Goal: Task Accomplishment & Management: Manage account settings

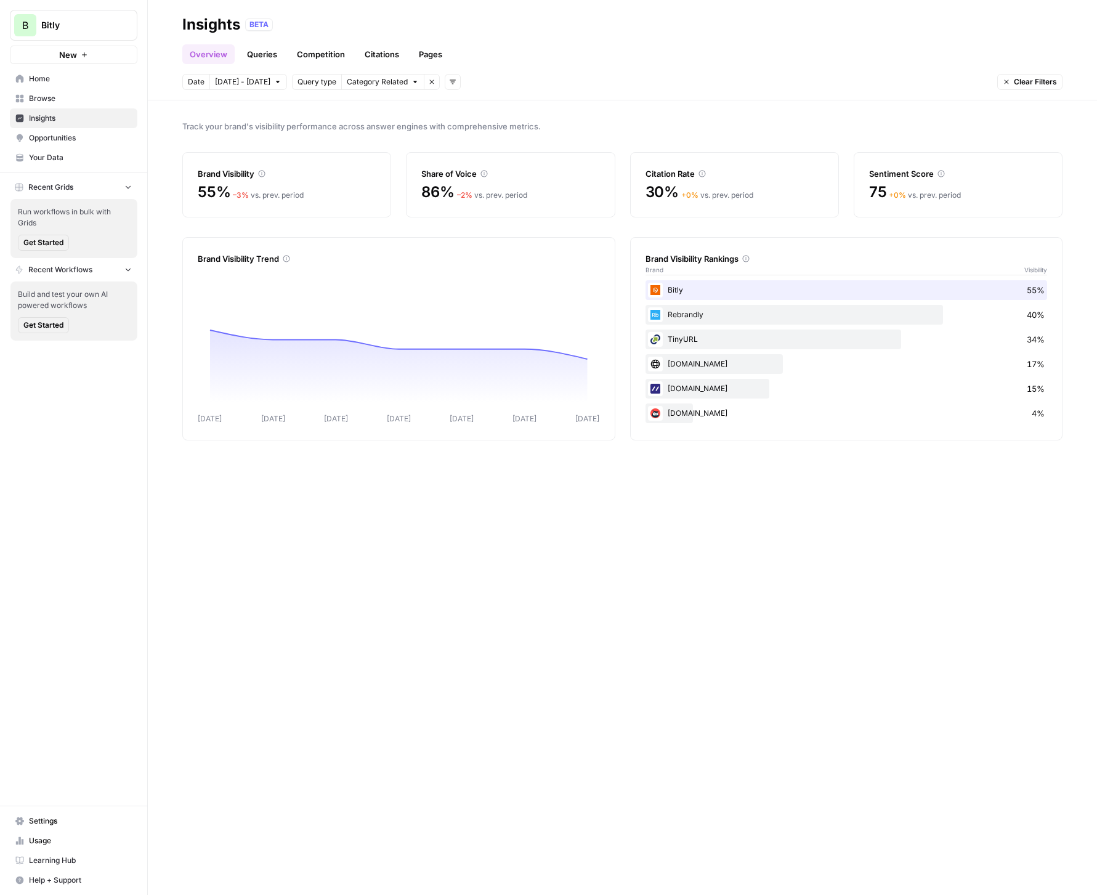
click at [42, 818] on span "Settings" at bounding box center [80, 820] width 103 height 11
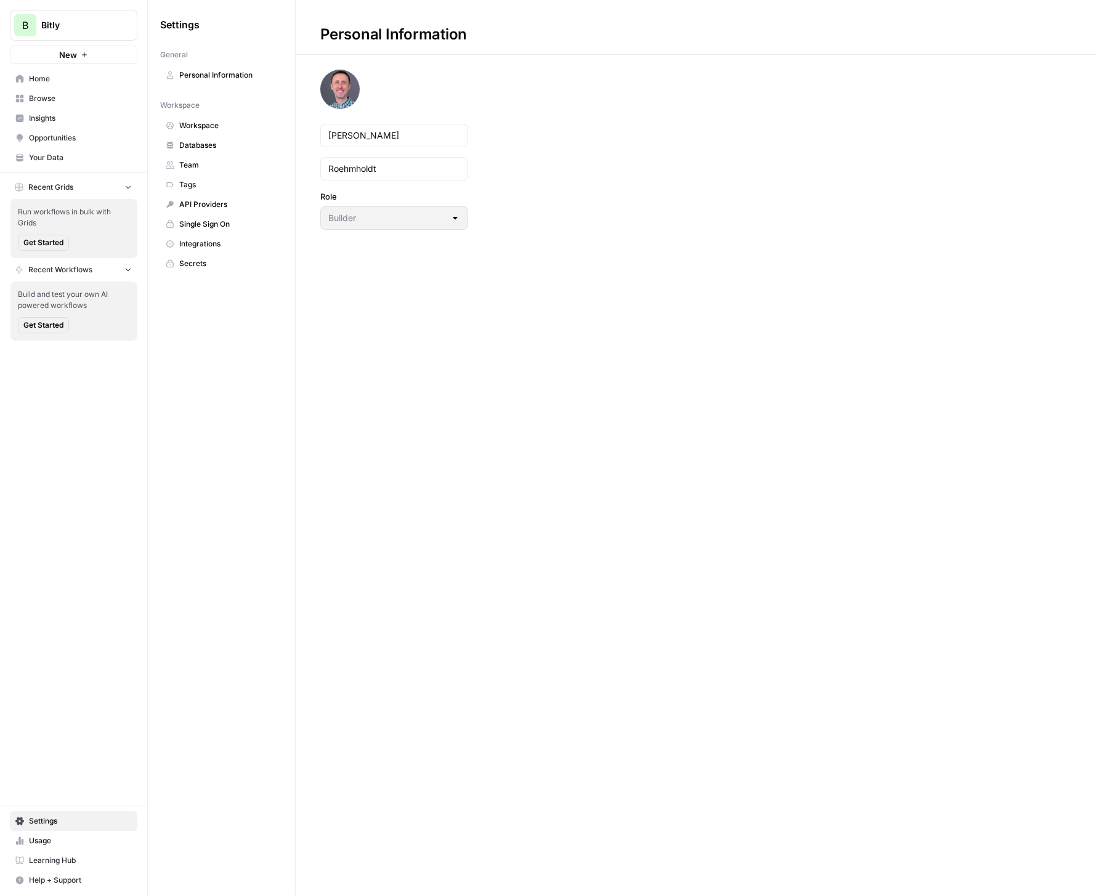
click at [199, 241] on span "Integrations" at bounding box center [228, 243] width 98 height 11
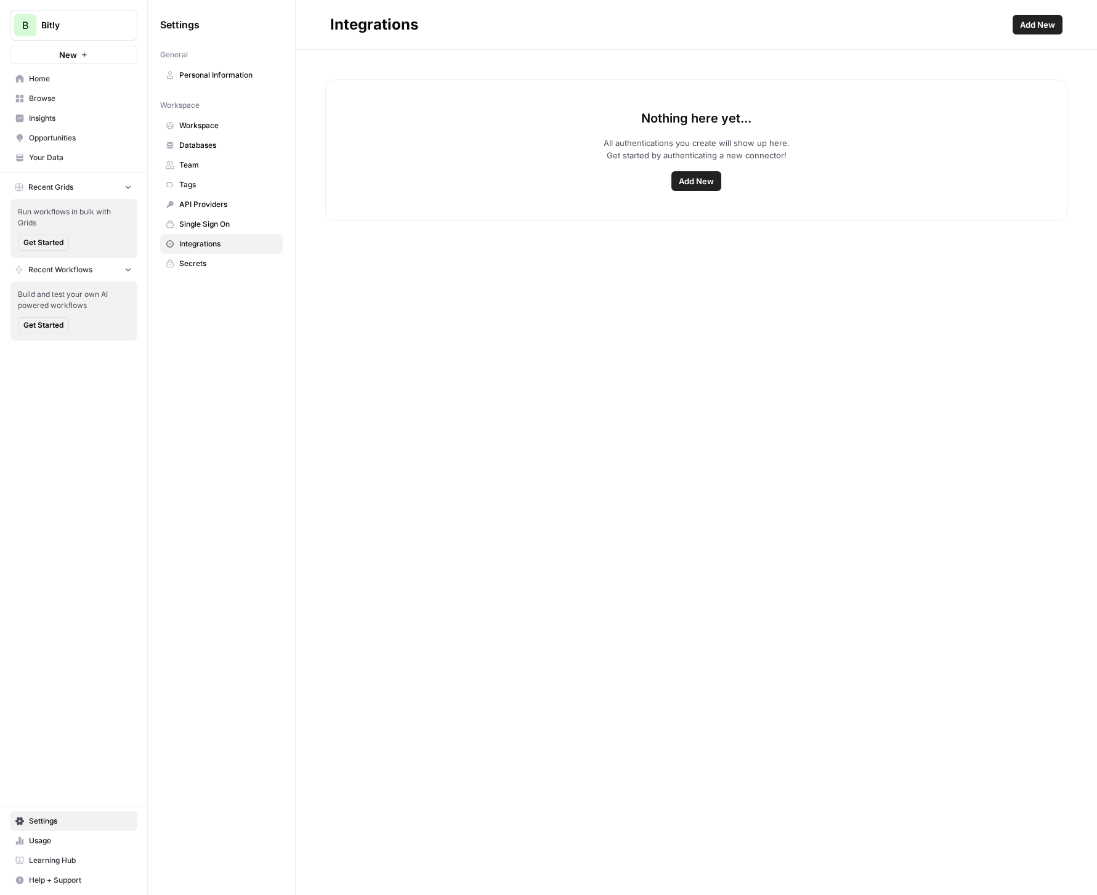
click at [701, 180] on span "Add New" at bounding box center [695, 181] width 35 height 12
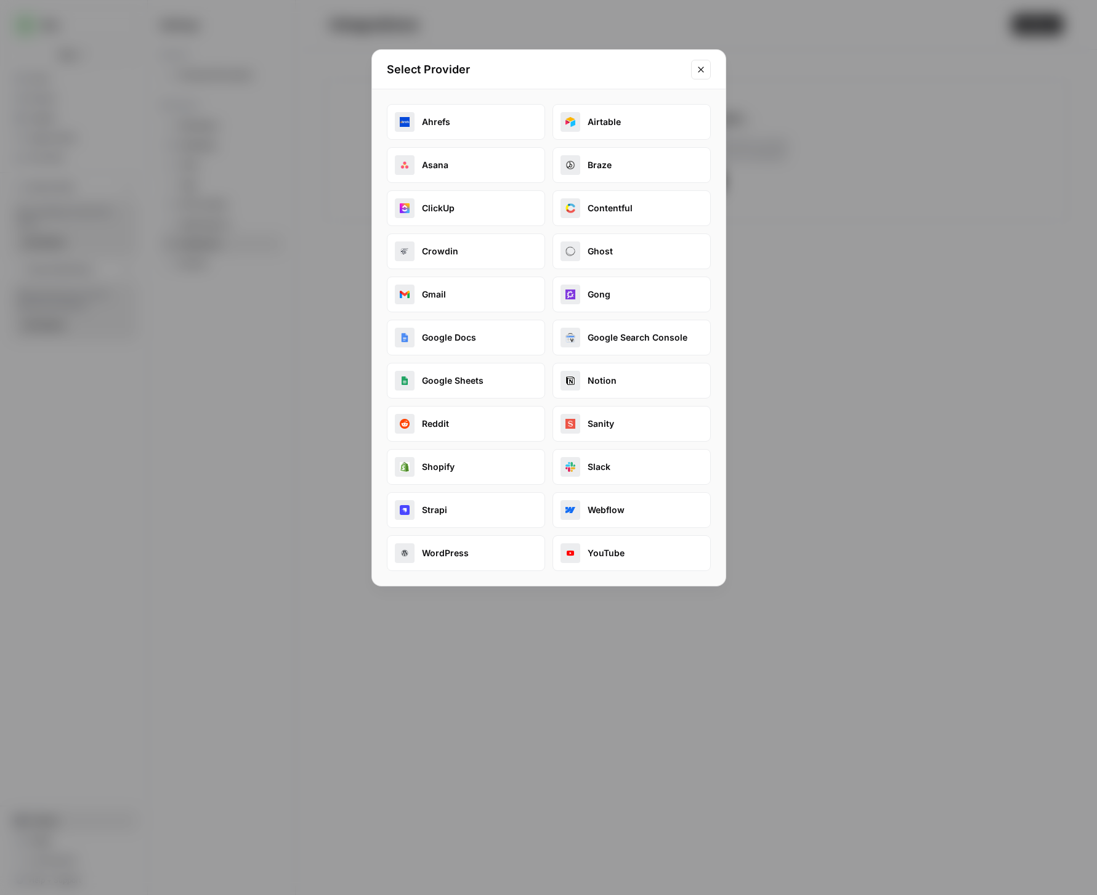
click at [454, 119] on button "Ahrefs" at bounding box center [466, 122] width 158 height 36
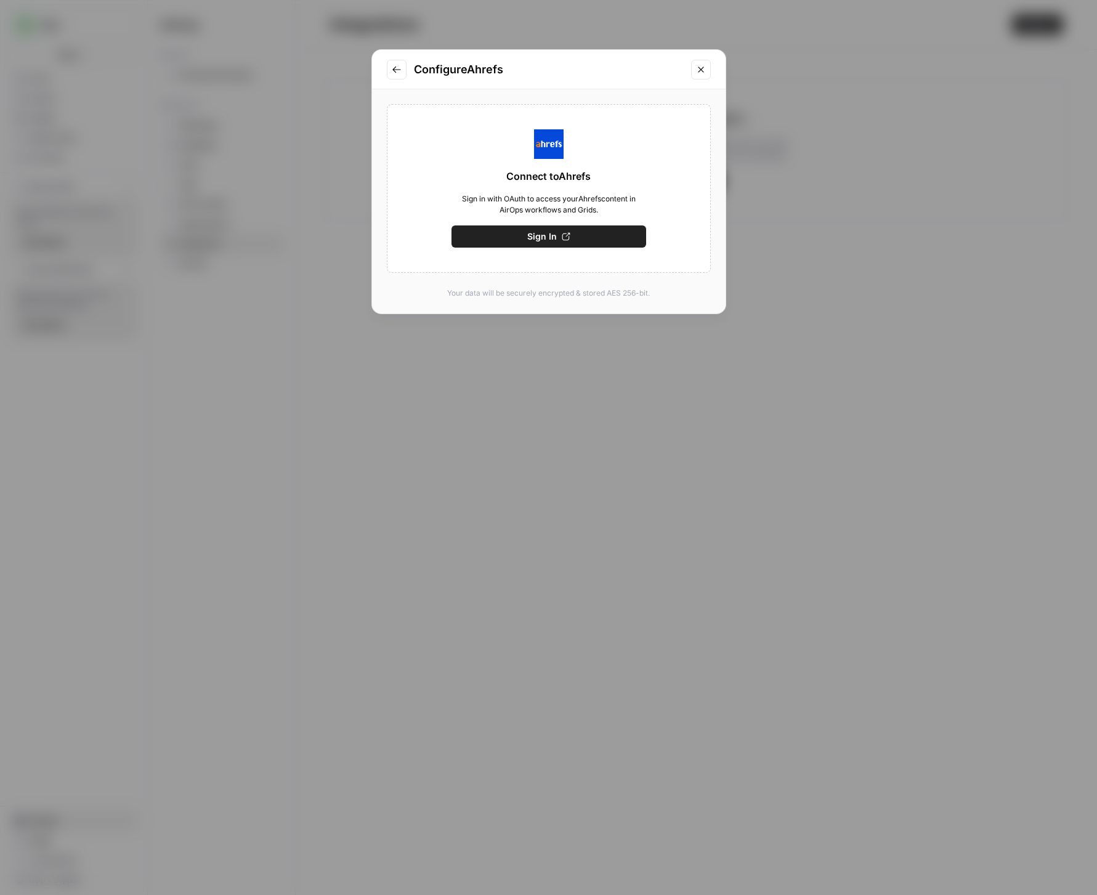
click at [542, 234] on span "Sign In" at bounding box center [542, 236] width 30 height 12
click at [541, 233] on span "Sign In" at bounding box center [542, 236] width 30 height 12
click at [696, 70] on icon "Close modal" at bounding box center [701, 70] width 10 height 10
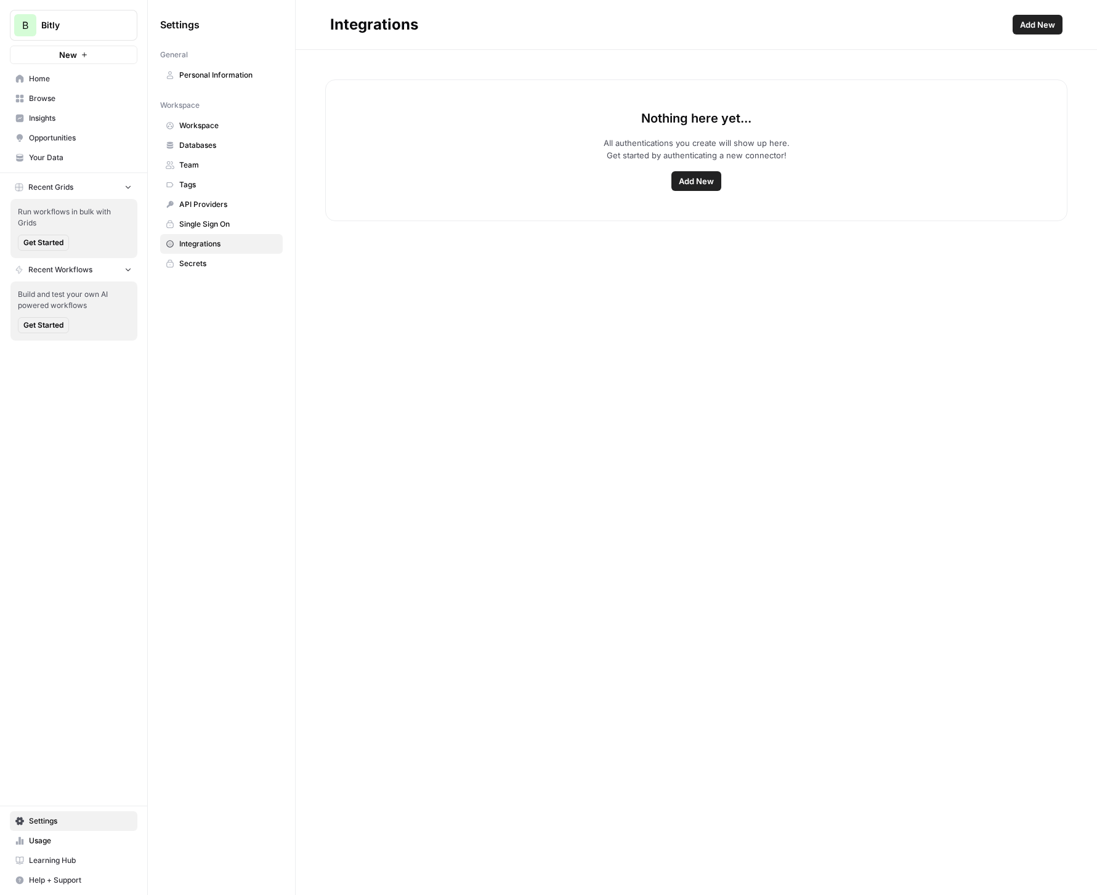
click at [207, 243] on span "Integrations" at bounding box center [228, 243] width 98 height 11
click at [710, 187] on span "Add New" at bounding box center [695, 181] width 35 height 12
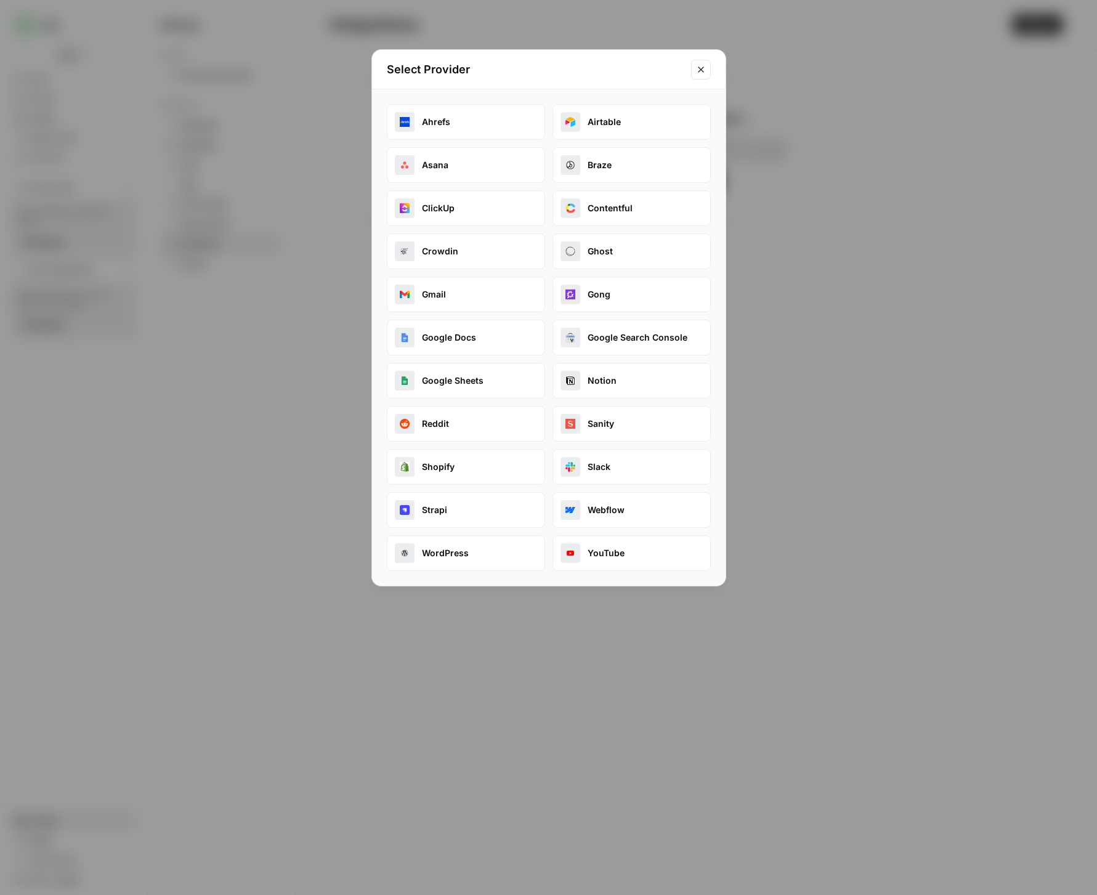
click at [470, 556] on button "WordPress" at bounding box center [466, 553] width 158 height 36
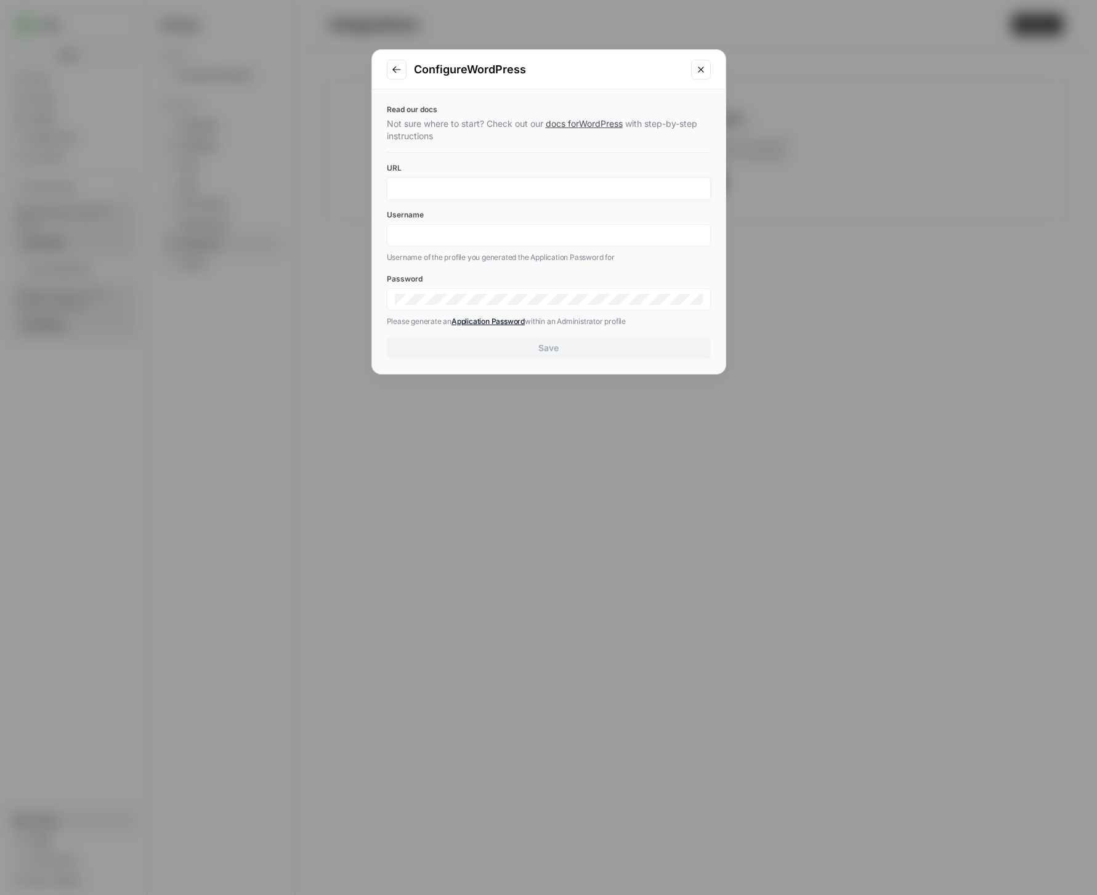
click at [543, 191] on input "URL" at bounding box center [549, 188] width 308 height 11
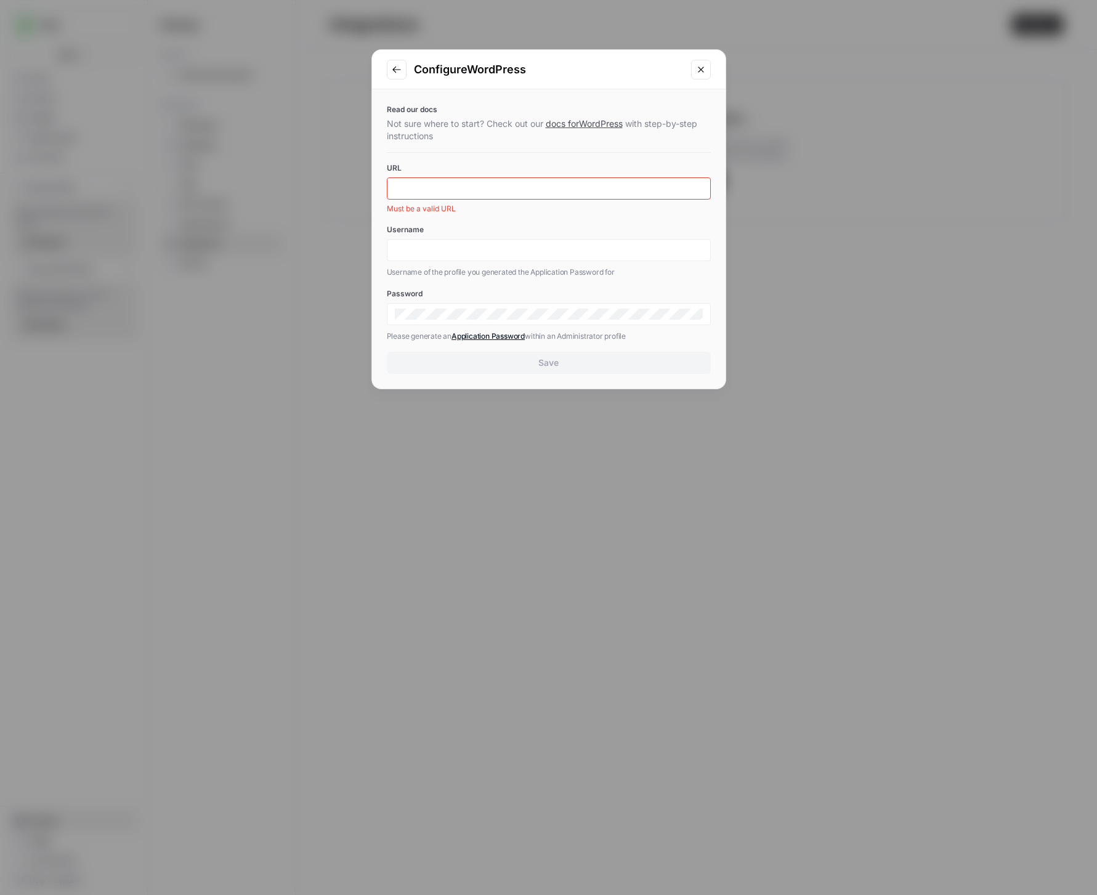
click at [597, 124] on link "docs for WordPress" at bounding box center [583, 123] width 77 height 10
click at [706, 70] on button "Close modal" at bounding box center [701, 70] width 20 height 20
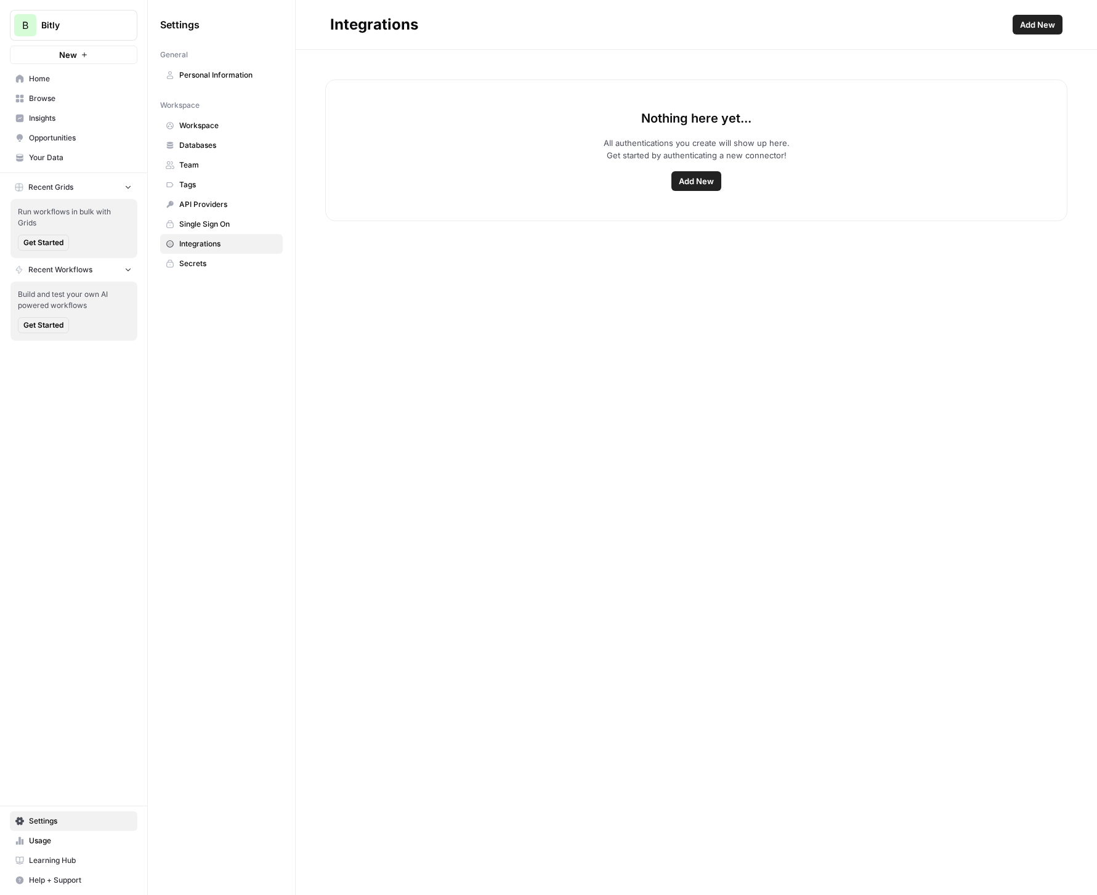
click at [206, 241] on span "Integrations" at bounding box center [228, 243] width 98 height 11
click at [692, 178] on span "Add New" at bounding box center [695, 181] width 35 height 12
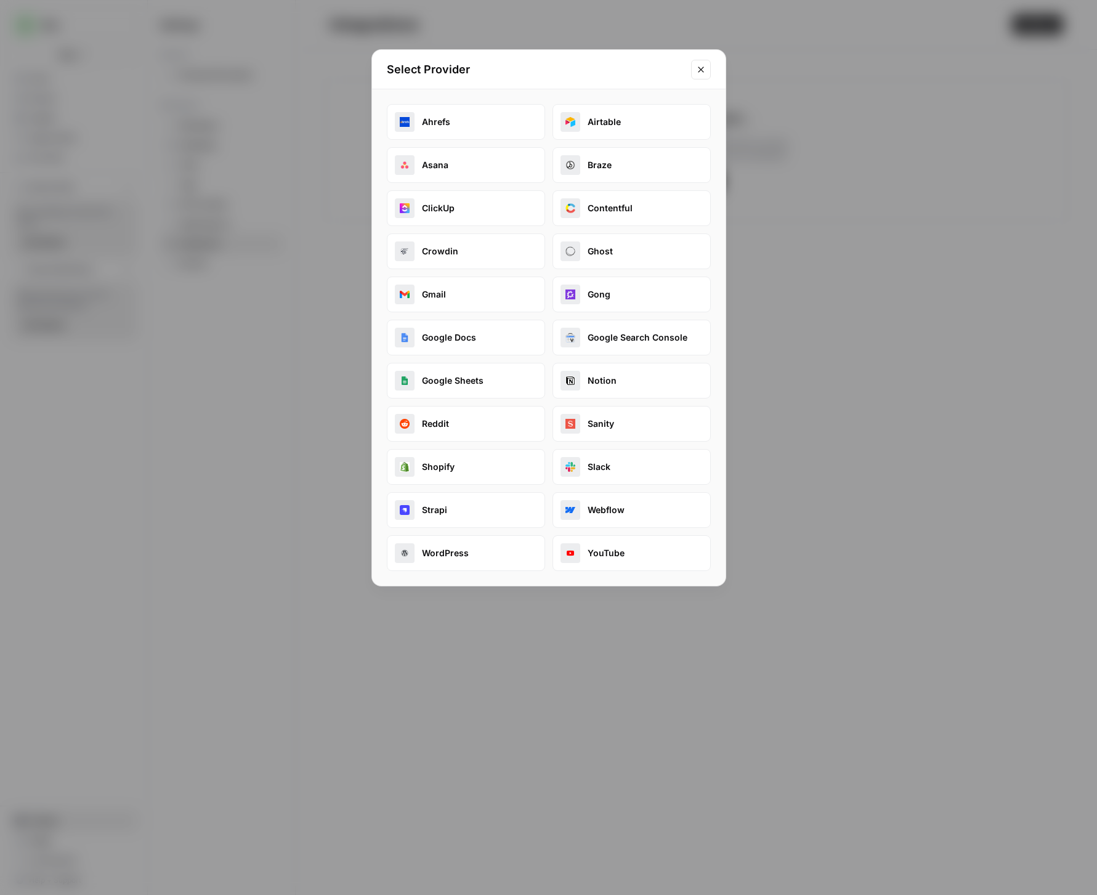
click at [461, 125] on button "Ahrefs" at bounding box center [466, 122] width 158 height 36
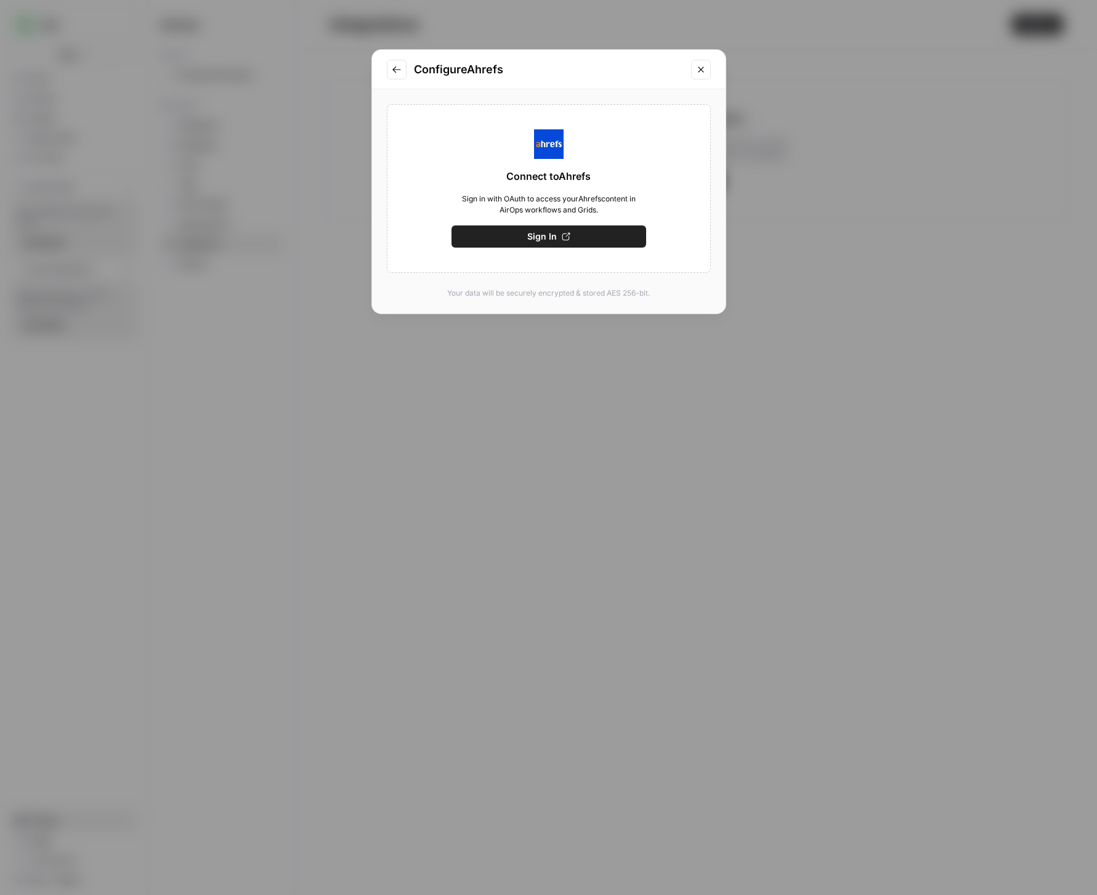
click at [542, 224] on div "Connect to Ahrefs Sign in with OAuth to access your Ahrefs content in AirOps wo…" at bounding box center [549, 188] width 324 height 169
click at [542, 238] on span "Sign In" at bounding box center [542, 236] width 30 height 12
click at [548, 236] on span "Save" at bounding box center [548, 236] width 20 height 12
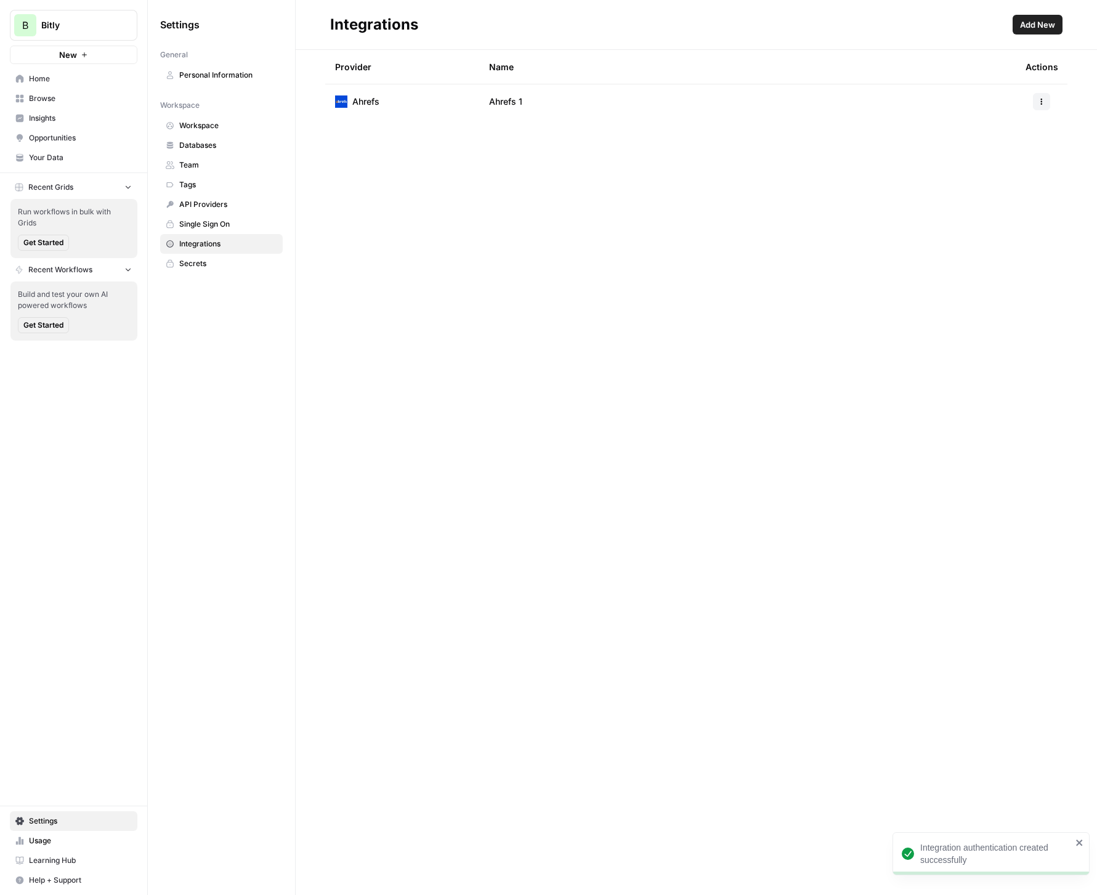
click at [1037, 98] on icon "button" at bounding box center [1040, 101] width 7 height 7
click at [1005, 150] on span "Rename" at bounding box center [1014, 146] width 39 height 12
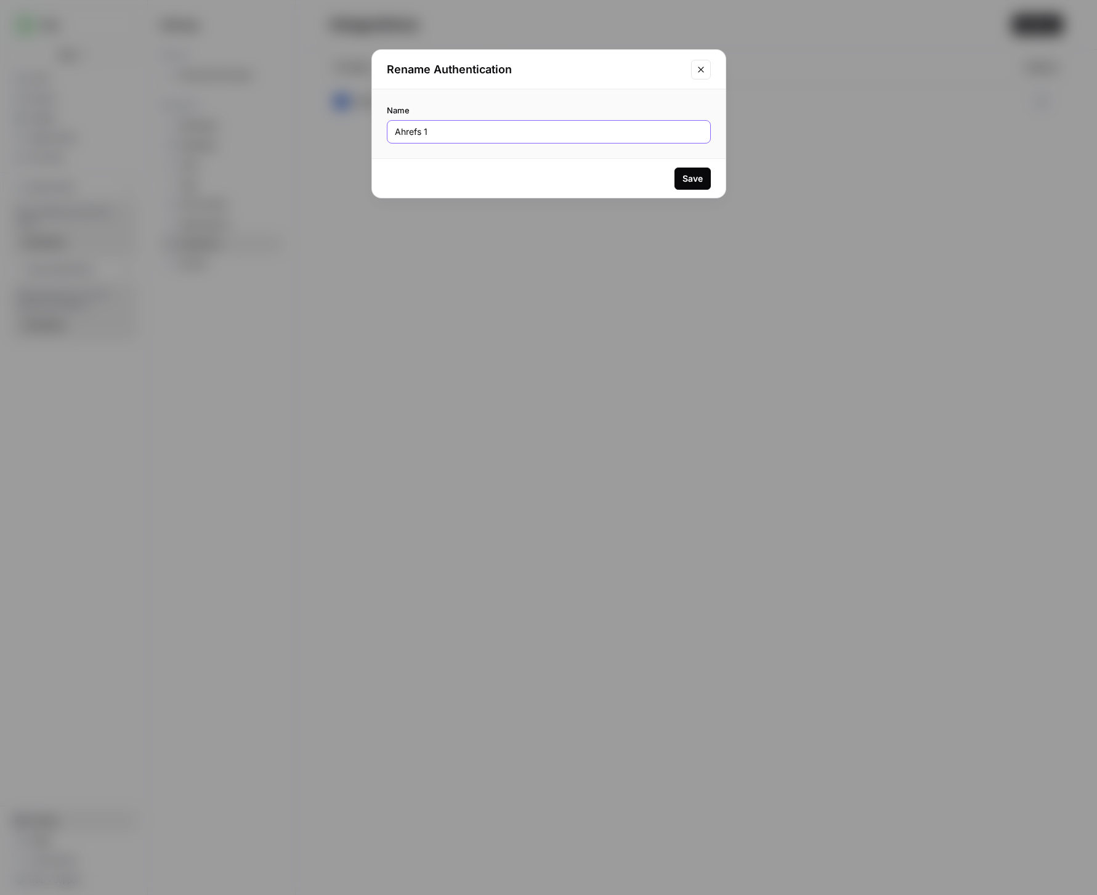
click at [483, 131] on input "Ahrefs 1" at bounding box center [549, 132] width 308 height 12
type input "Ahrefs"
click at [690, 180] on div "Save" at bounding box center [692, 178] width 20 height 12
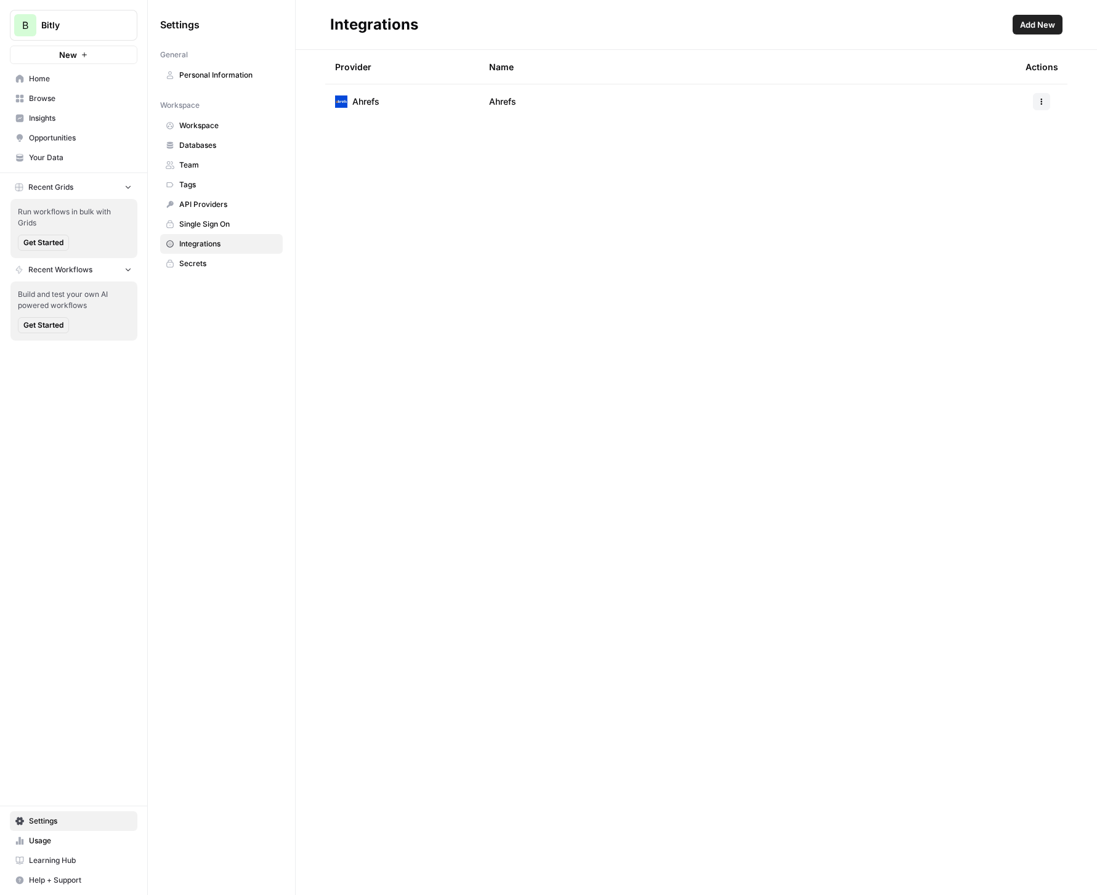
click at [1035, 30] on span "Add New" at bounding box center [1037, 24] width 35 height 12
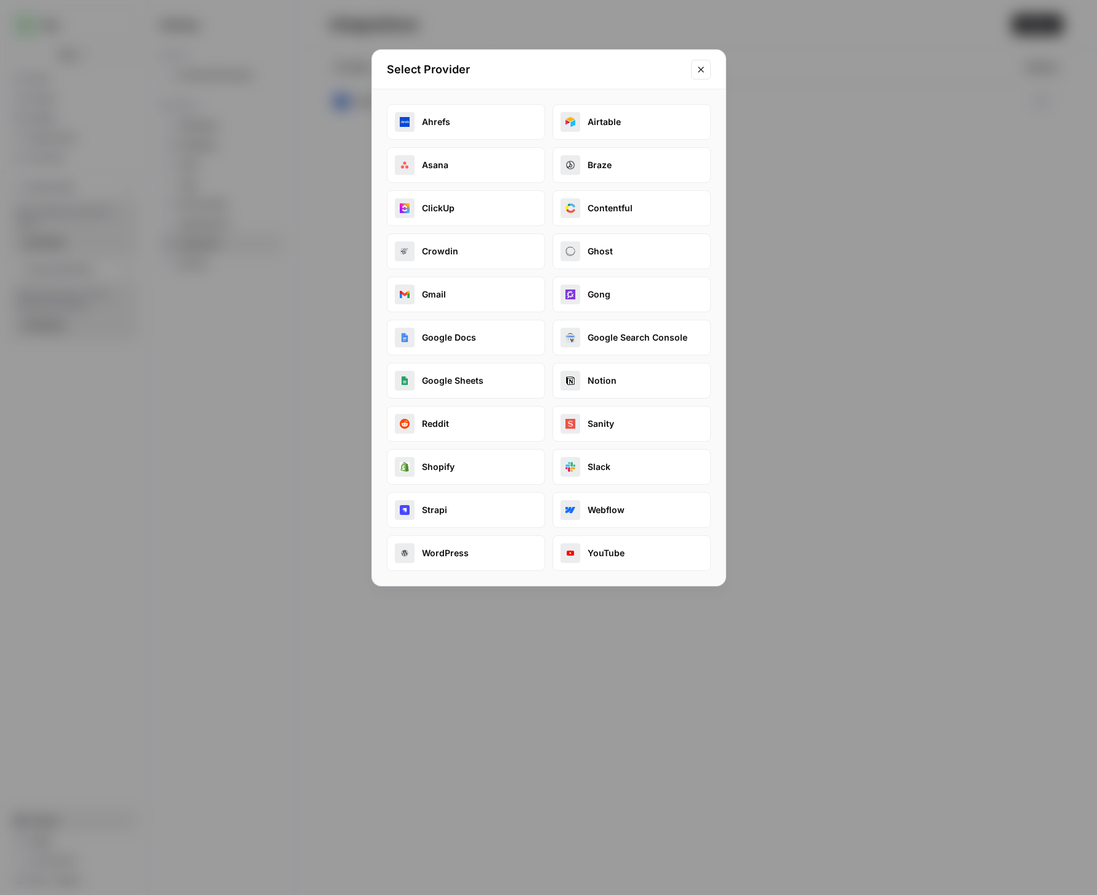
click at [637, 336] on button "Google Search Console" at bounding box center [631, 338] width 158 height 36
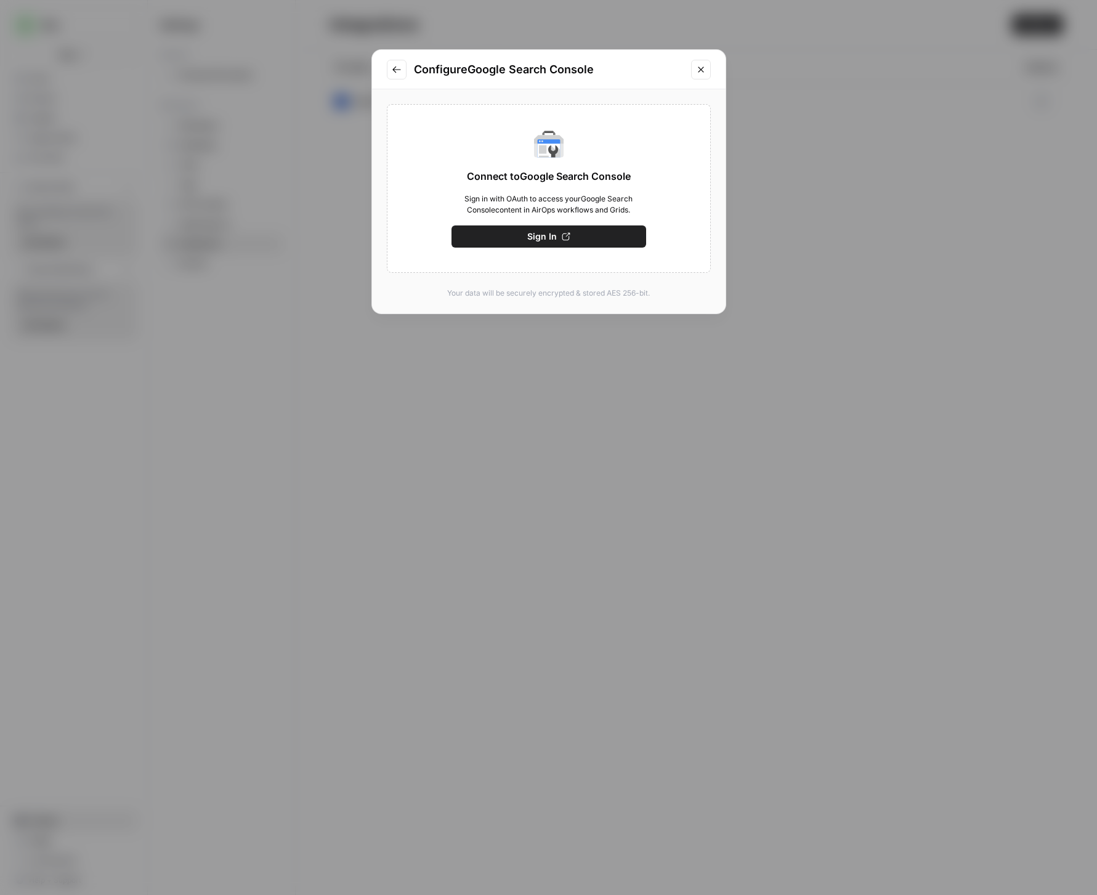
click at [544, 236] on span "Sign In" at bounding box center [542, 236] width 30 height 12
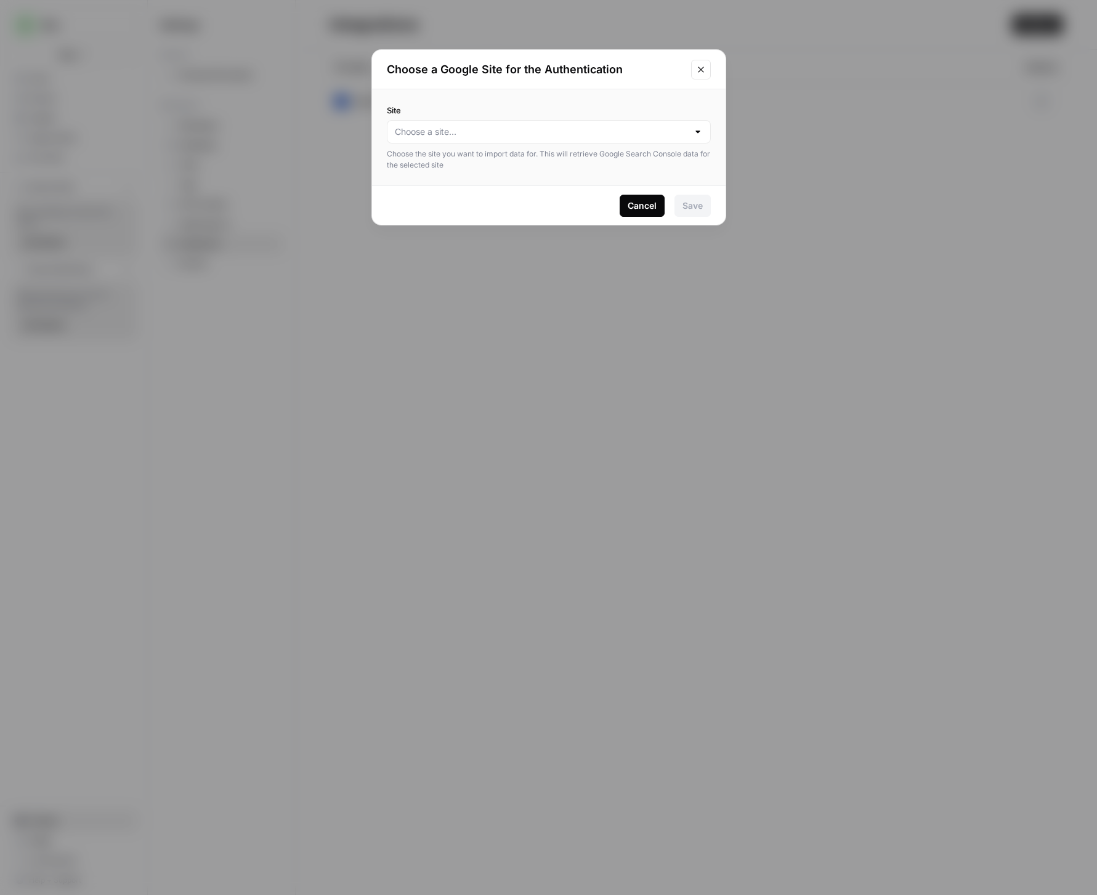
click at [493, 139] on div at bounding box center [549, 131] width 324 height 23
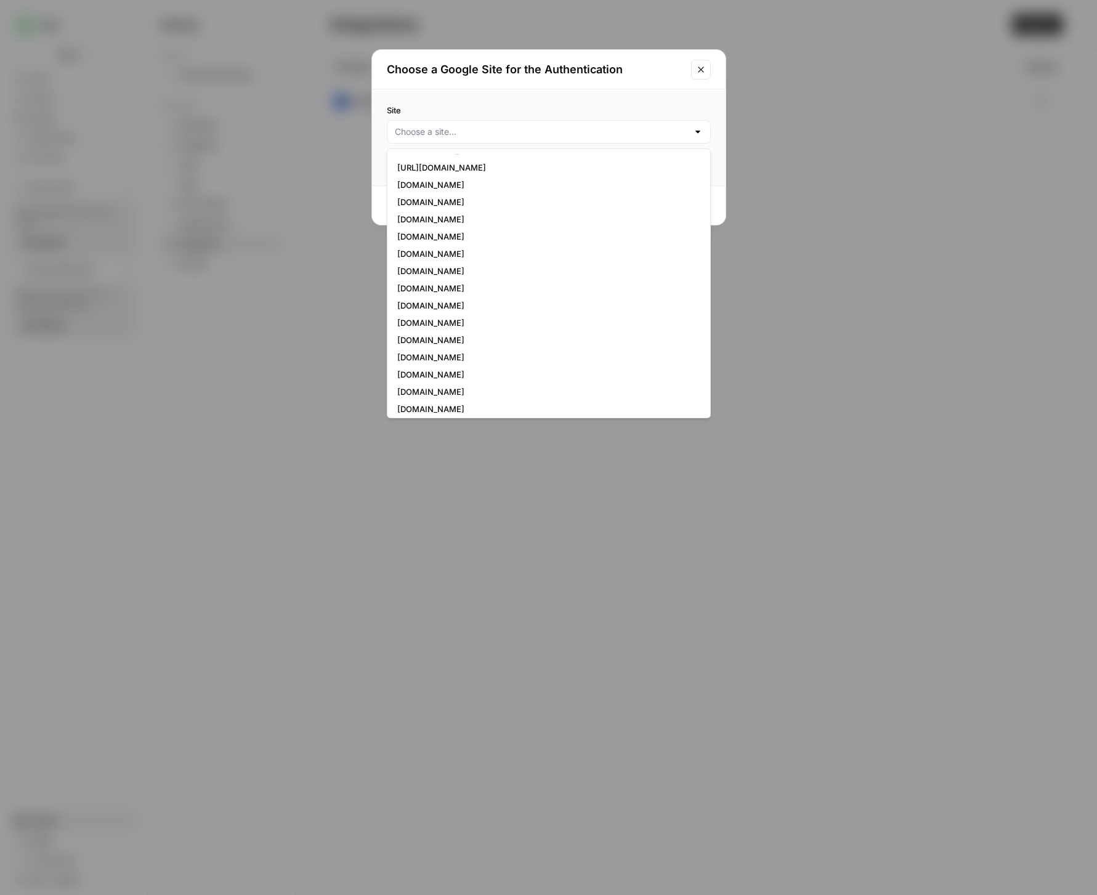
scroll to position [137, 0]
click at [425, 268] on span "[DOMAIN_NAME]" at bounding box center [546, 266] width 298 height 12
type input "[DOMAIN_NAME]"
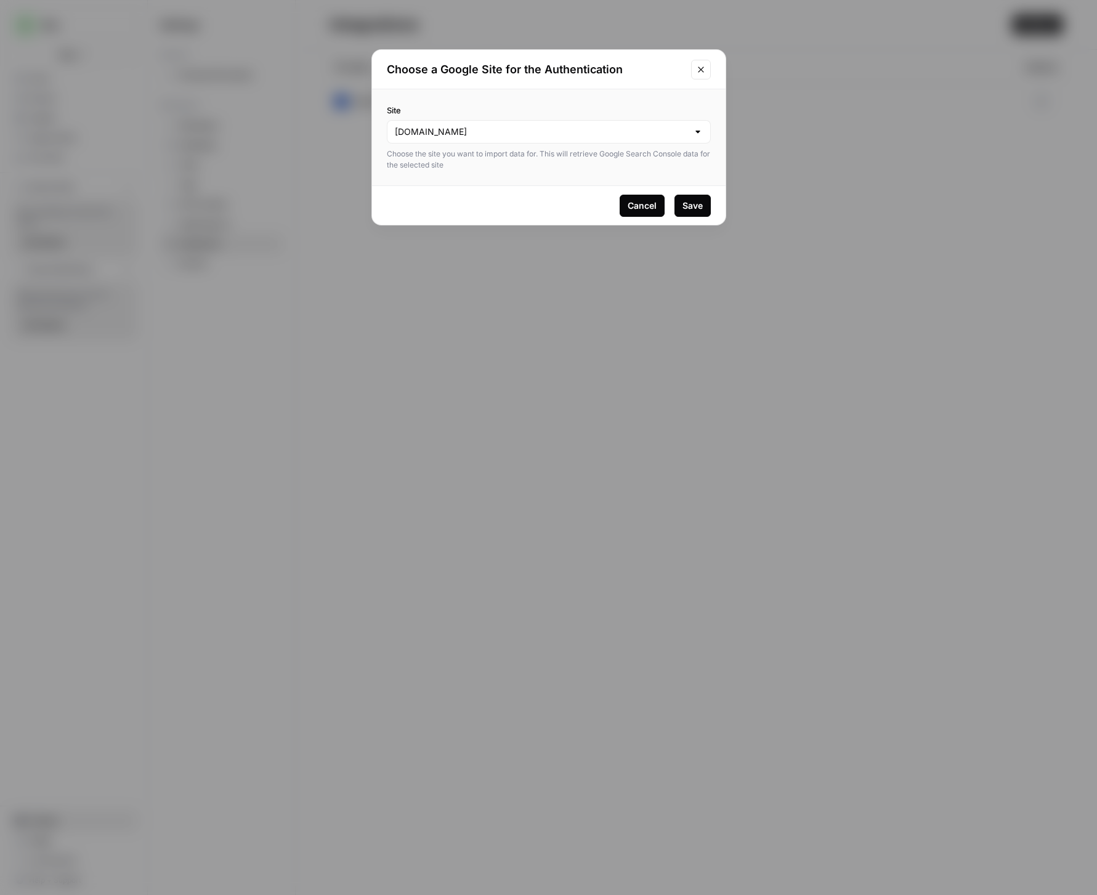
click at [699, 207] on div "Save" at bounding box center [692, 205] width 20 height 12
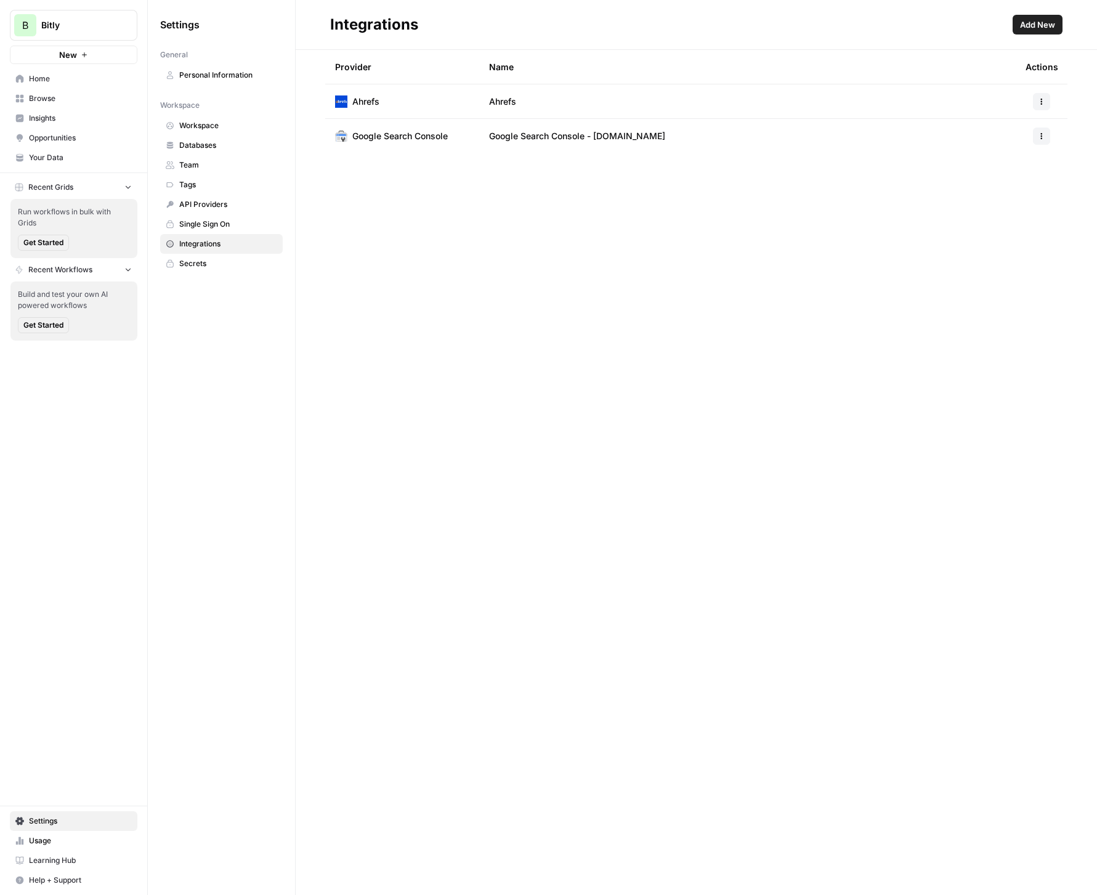
click at [1050, 133] on div at bounding box center [1041, 135] width 32 height 17
click at [1039, 134] on icon "button" at bounding box center [1040, 135] width 7 height 7
click at [1014, 163] on span "Rename" at bounding box center [1014, 164] width 39 height 12
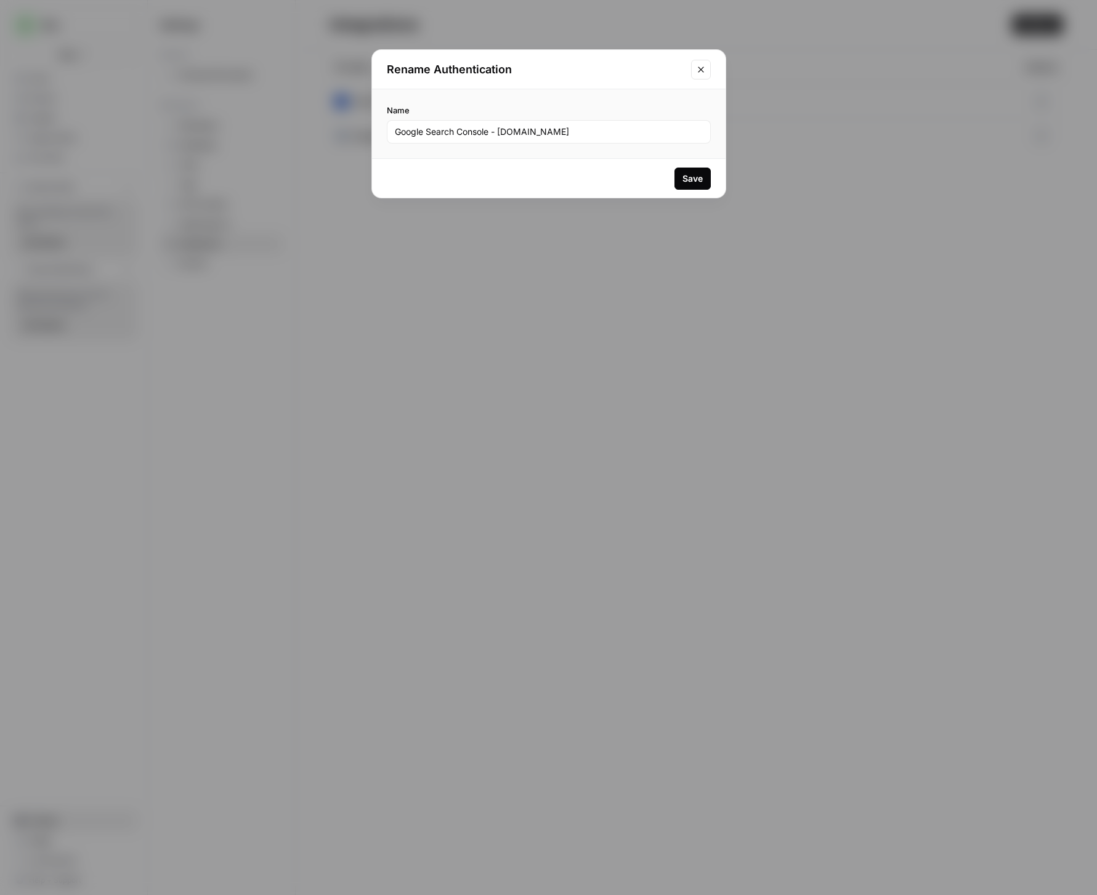
click at [576, 138] on div "Google Search Console - [DOMAIN_NAME]" at bounding box center [549, 131] width 324 height 23
drag, startPoint x: 568, startPoint y: 131, endPoint x: 377, endPoint y: 132, distance: 190.9
click at [377, 132] on div "Name Google Search Console - [DOMAIN_NAME]" at bounding box center [548, 123] width 353 height 69
type input "[DOMAIN_NAME] - Domain Property"
click at [692, 185] on button "Save" at bounding box center [692, 178] width 36 height 22
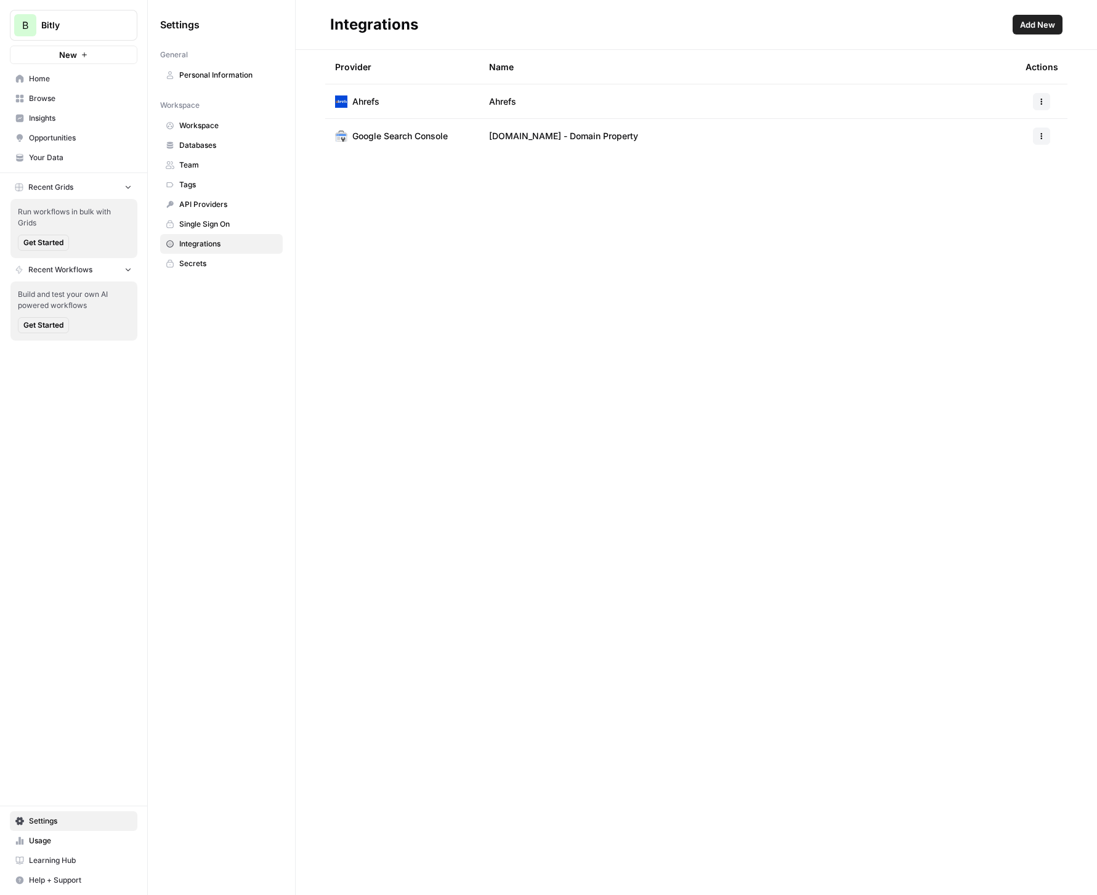
click at [1040, 29] on span "Add New" at bounding box center [1037, 24] width 35 height 12
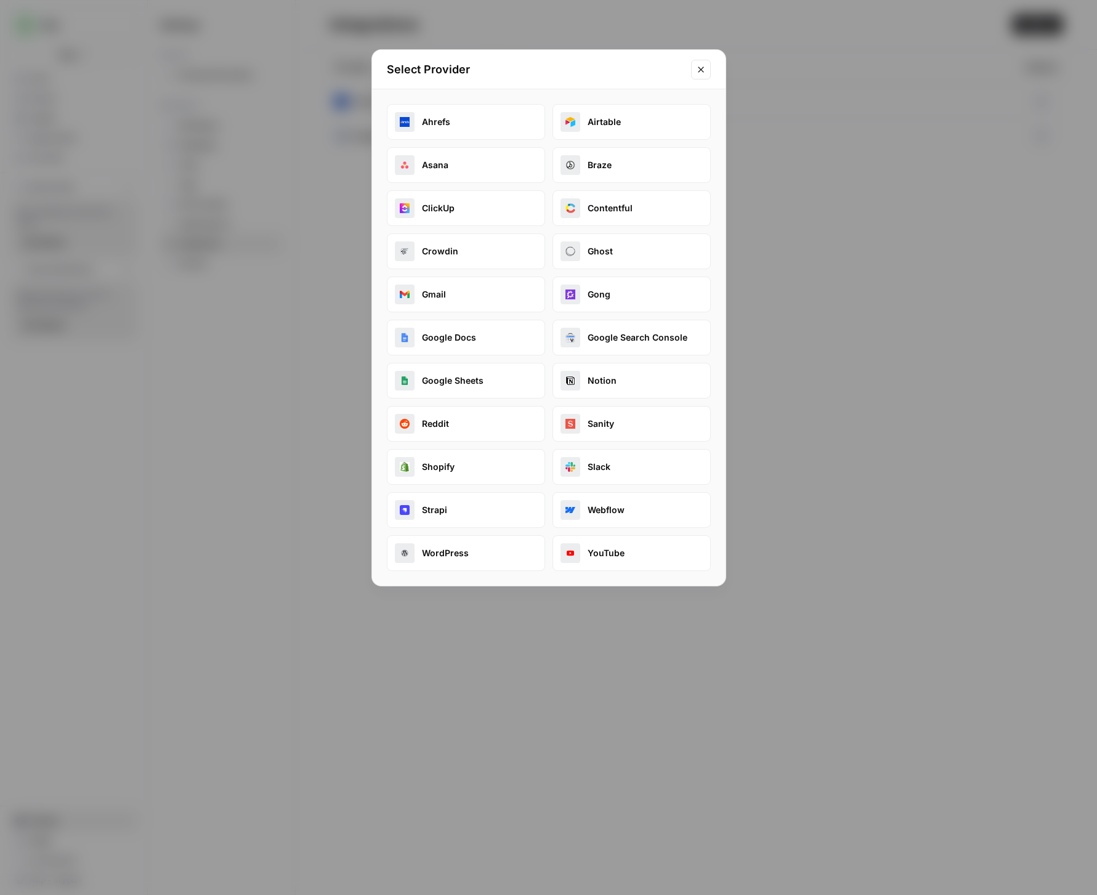
click at [608, 334] on button "Google Search Console" at bounding box center [631, 338] width 158 height 36
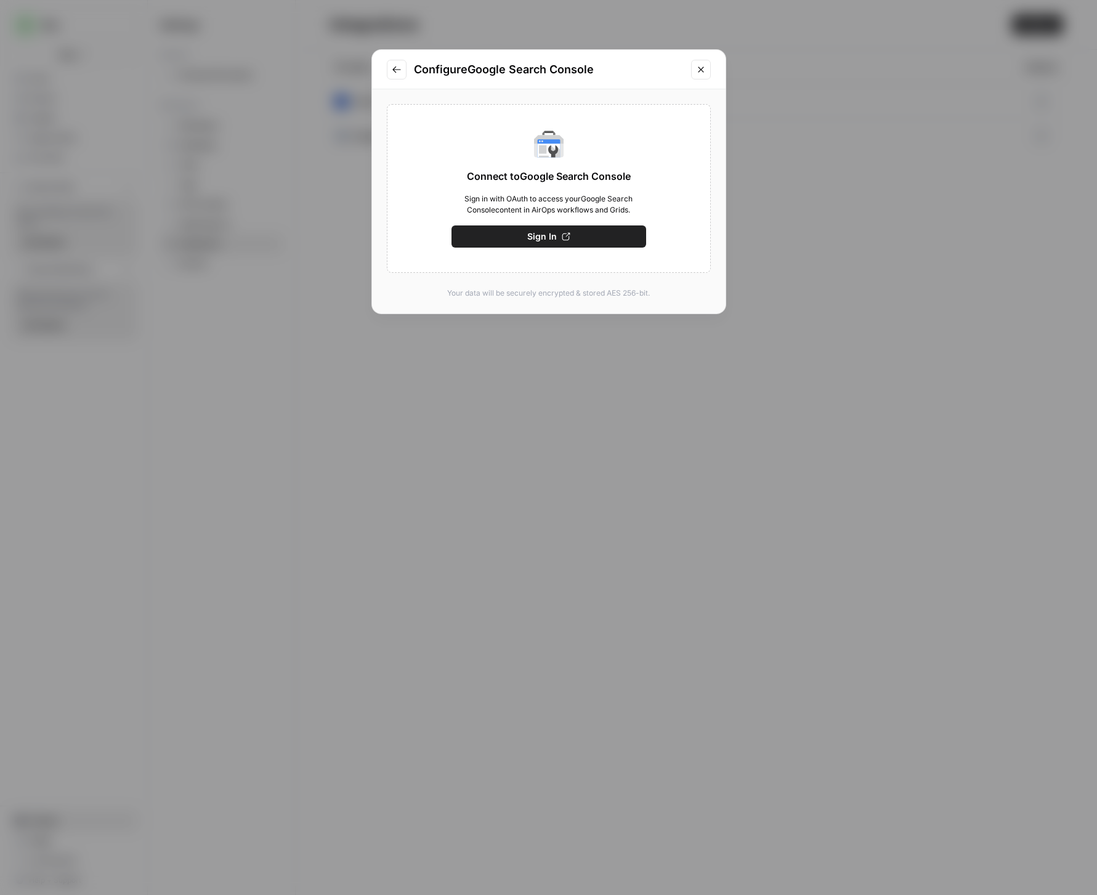
click at [695, 76] on button "Close modal" at bounding box center [701, 70] width 20 height 20
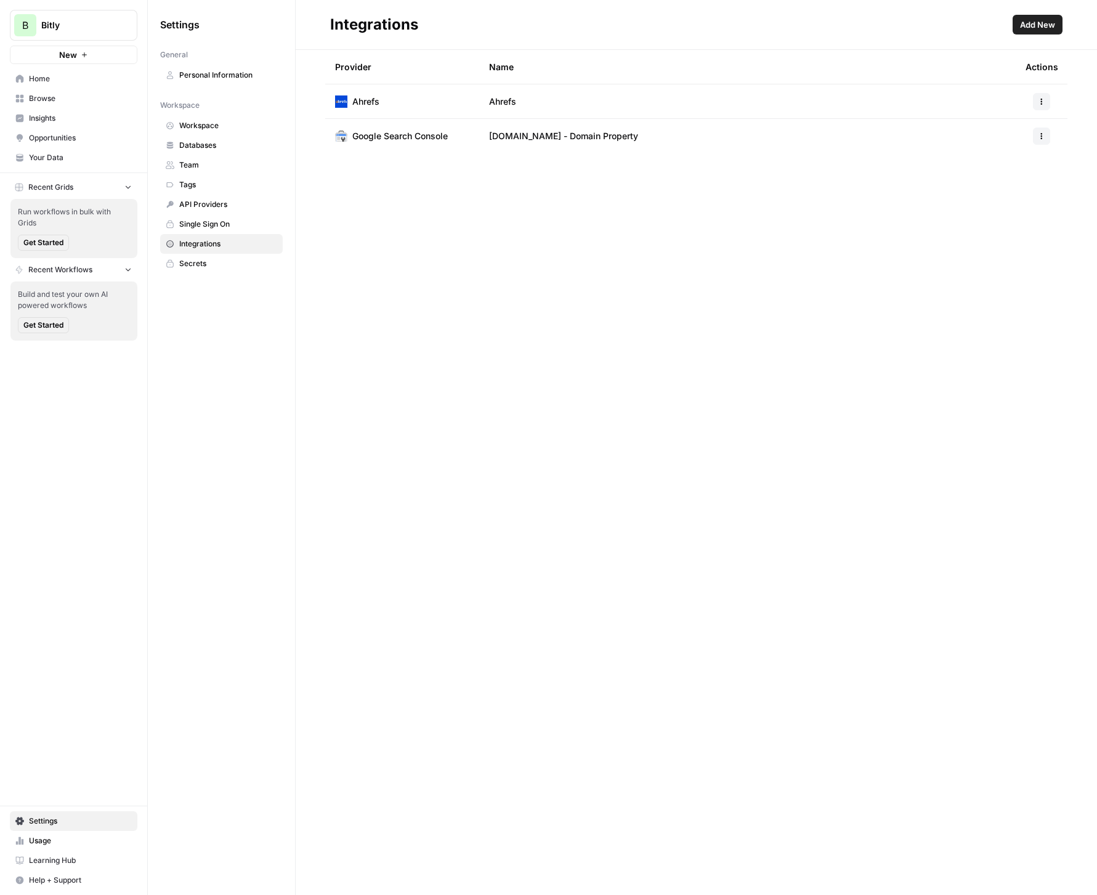
click at [1030, 26] on span "Add New" at bounding box center [1037, 24] width 35 height 12
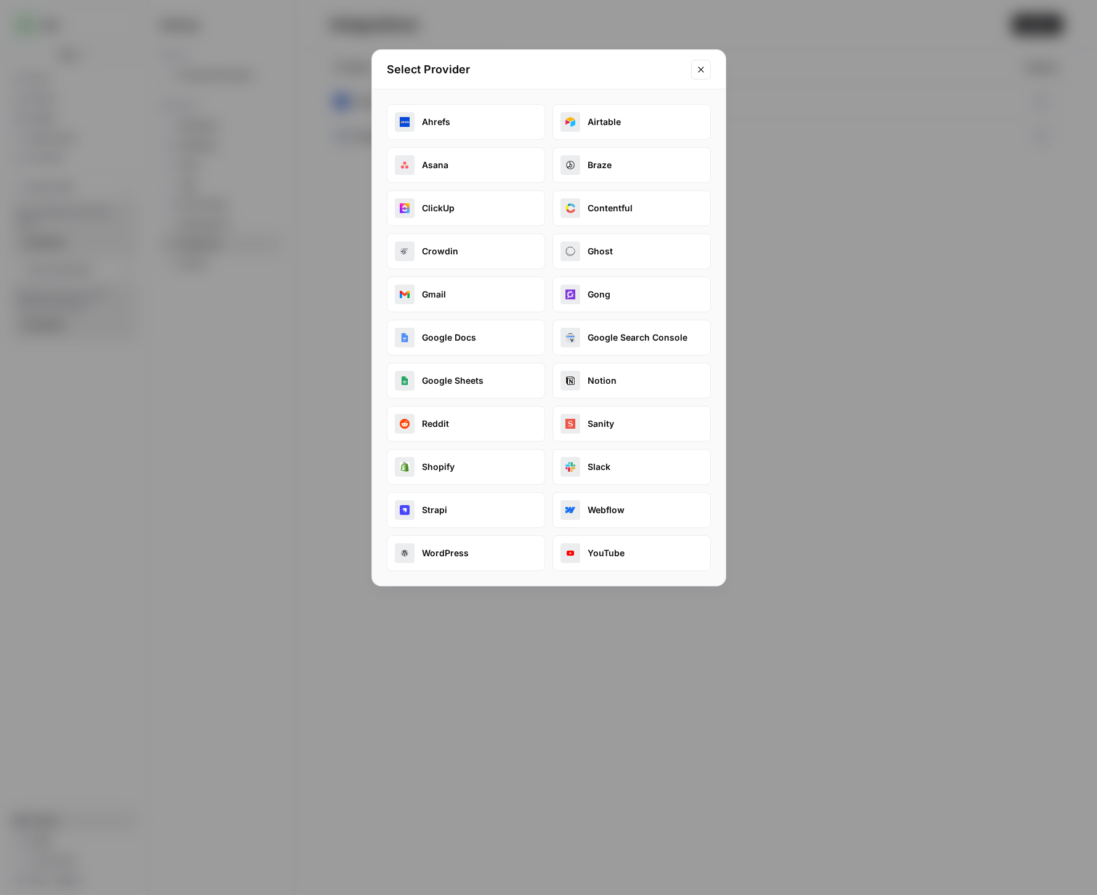
click at [605, 467] on button "Slack" at bounding box center [631, 467] width 158 height 36
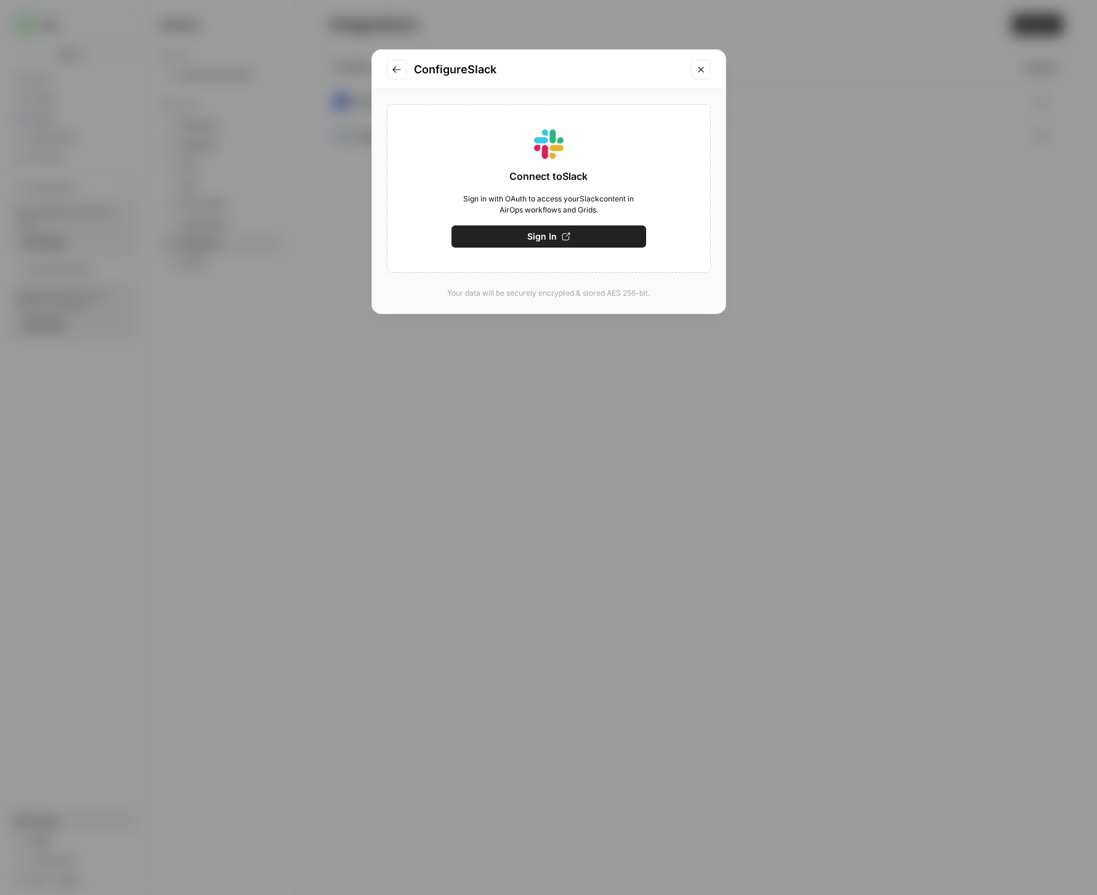
click at [704, 68] on icon "Close modal" at bounding box center [701, 70] width 10 height 10
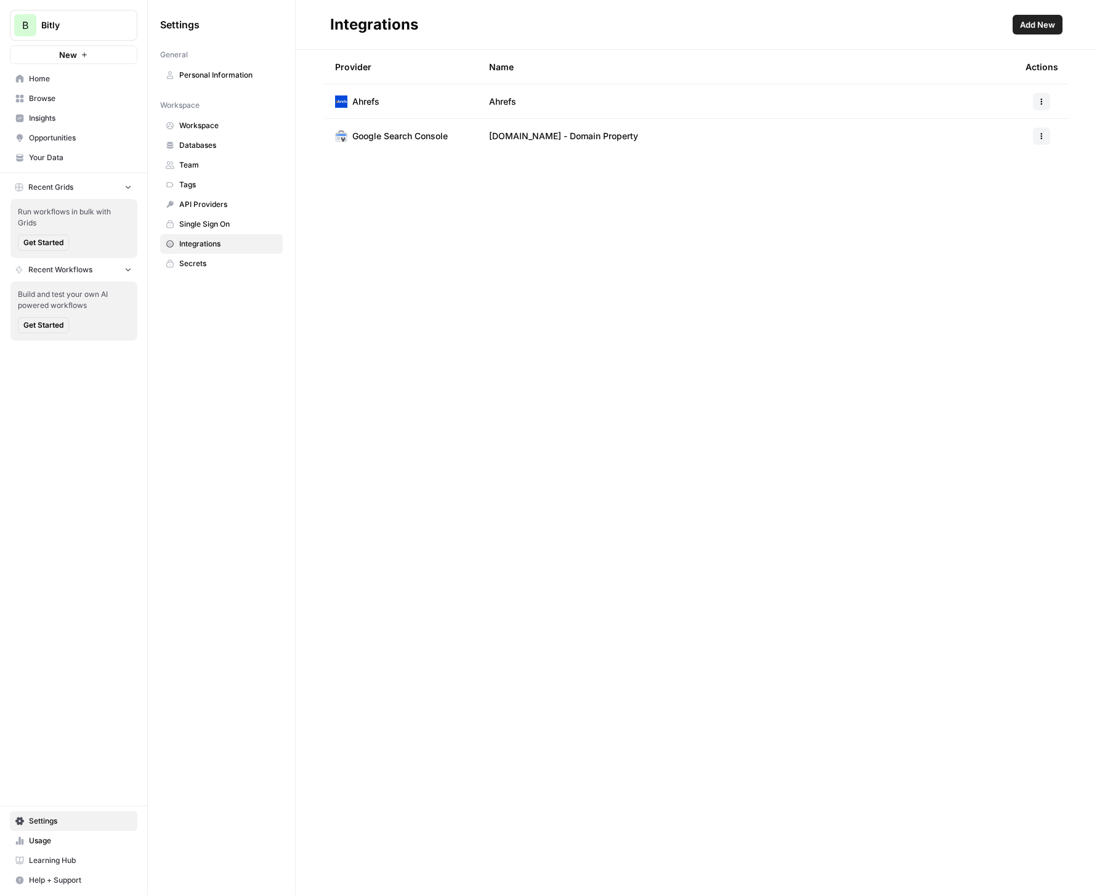
click at [193, 166] on span "Team" at bounding box center [228, 164] width 98 height 11
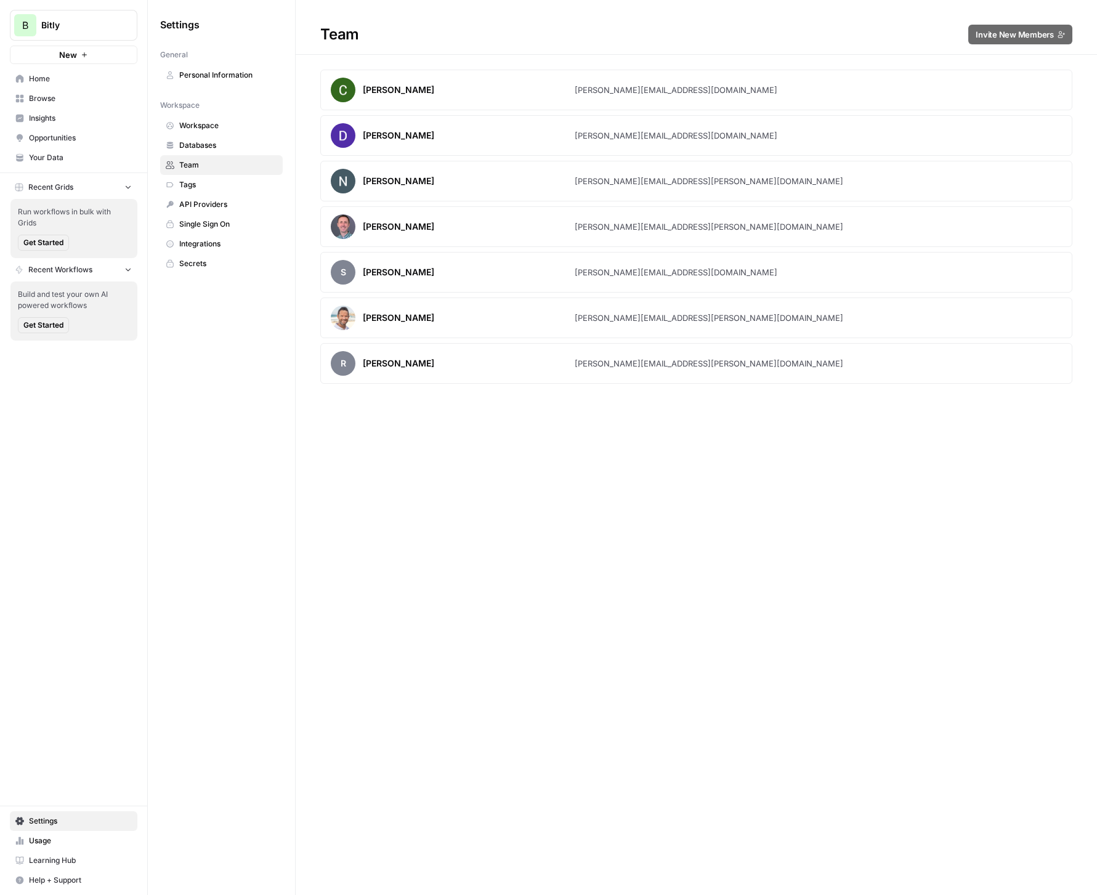
click at [197, 139] on link "Databases" at bounding box center [221, 145] width 123 height 20
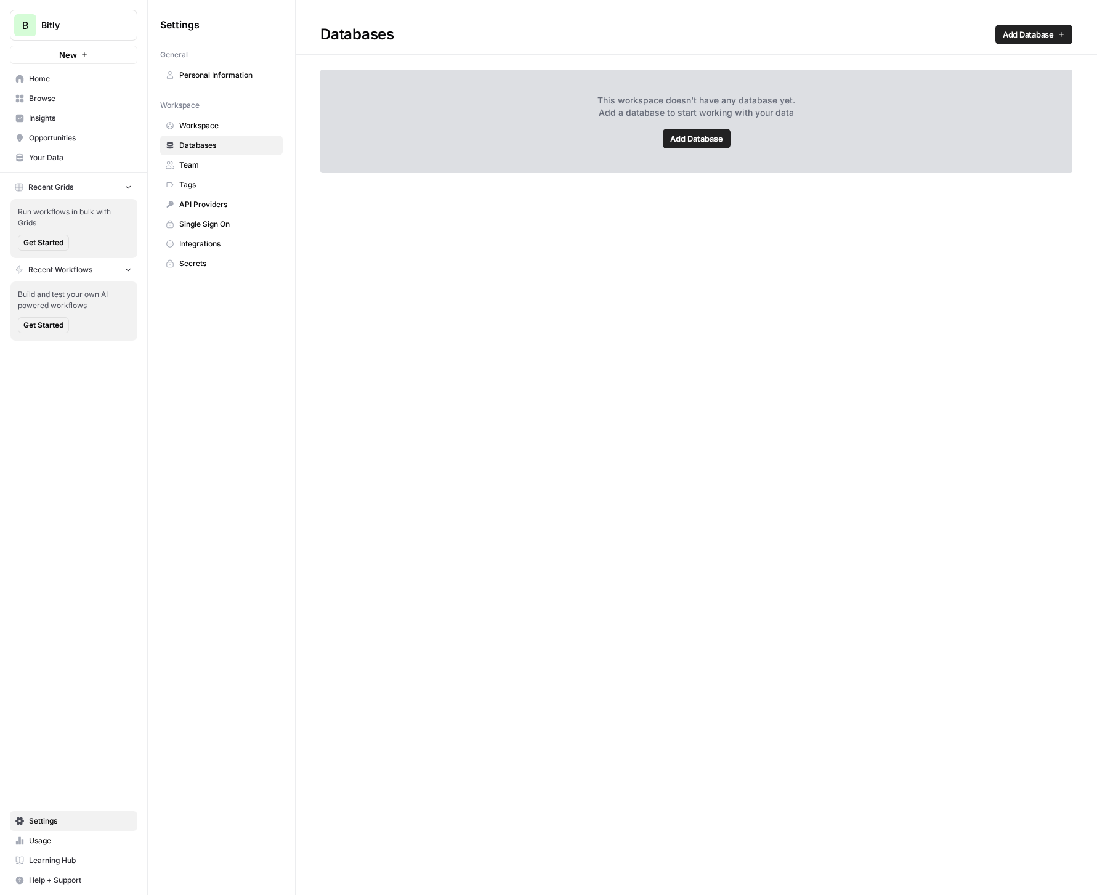
click at [201, 124] on span "Workspace" at bounding box center [228, 125] width 98 height 11
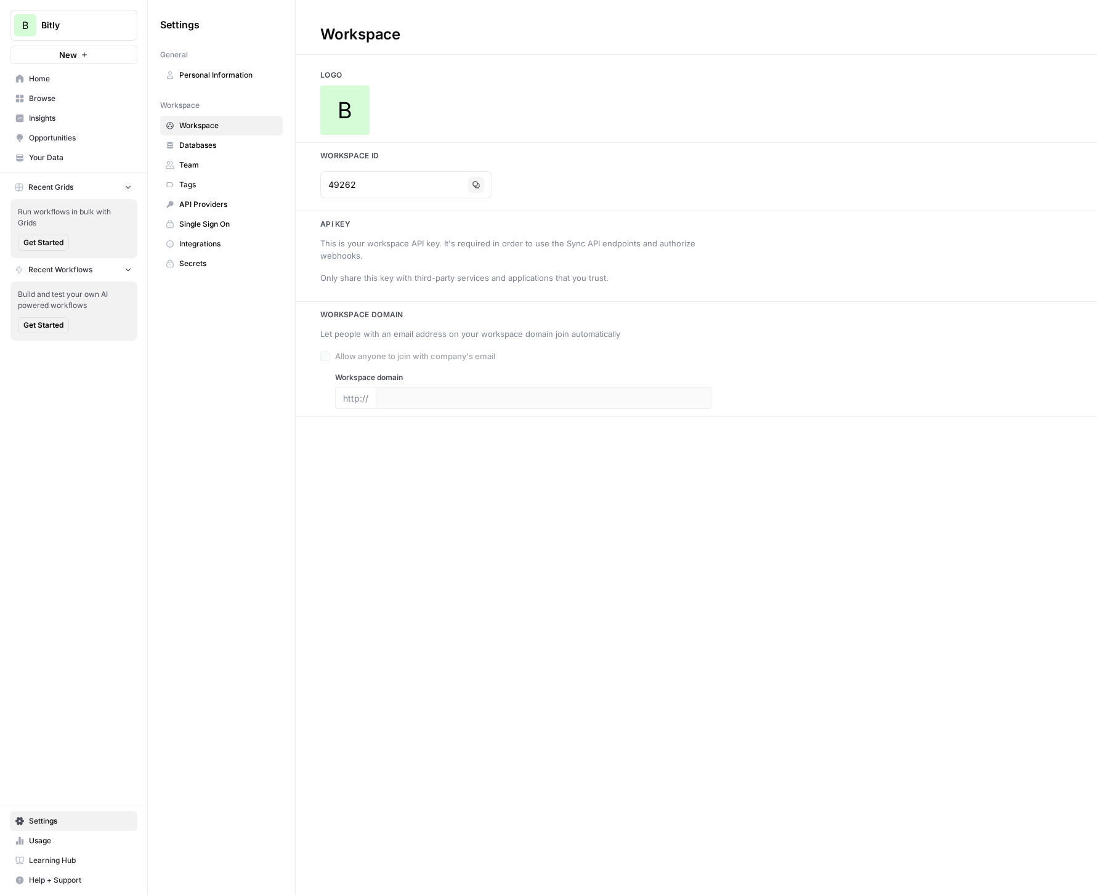
type input "[DOMAIN_NAME]"
click at [41, 123] on span "Insights" at bounding box center [80, 118] width 103 height 11
